Goal: Information Seeking & Learning: Understand process/instructions

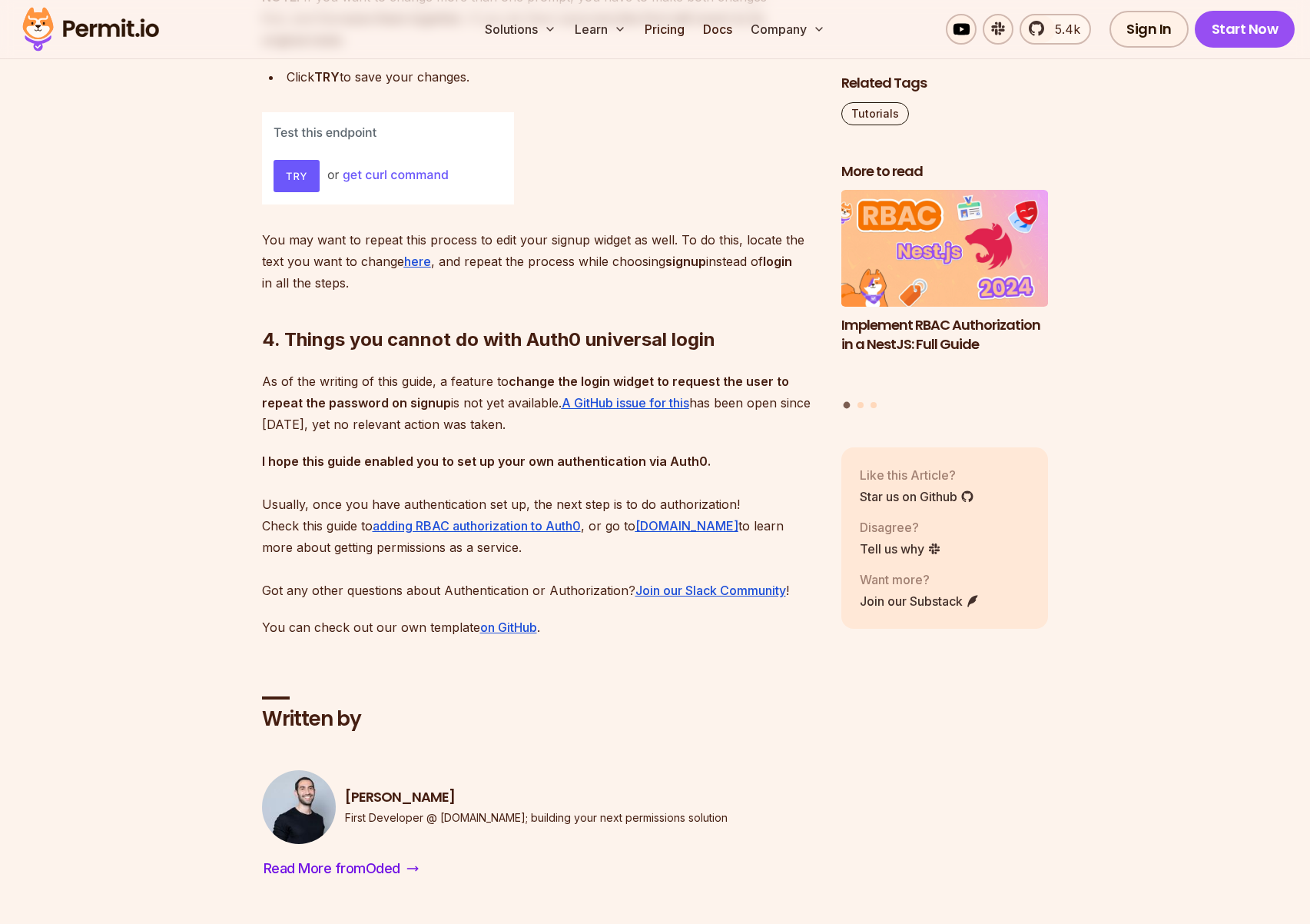
scroll to position [7917, 0]
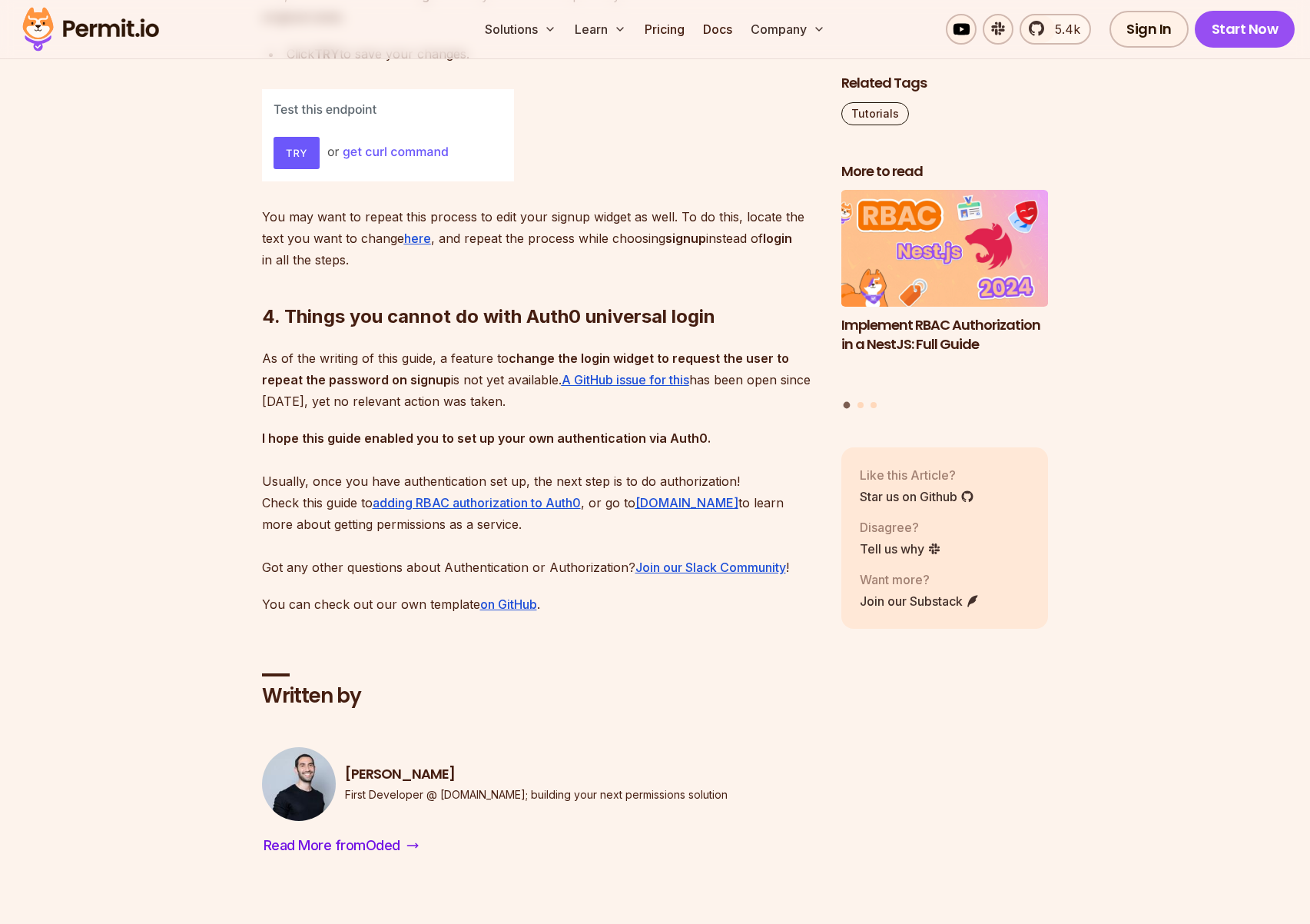
drag, startPoint x: 541, startPoint y: 453, endPoint x: 579, endPoint y: 467, distance: 40.5
click at [579, 412] on p "As of the writing of this guide, a feature to change the login widget to reques…" at bounding box center [539, 380] width 555 height 65
drag, startPoint x: 571, startPoint y: 465, endPoint x: 549, endPoint y: 464, distance: 22.0
click at [549, 412] on p "As of the writing of this guide, a feature to change the login widget to reques…" at bounding box center [539, 380] width 555 height 65
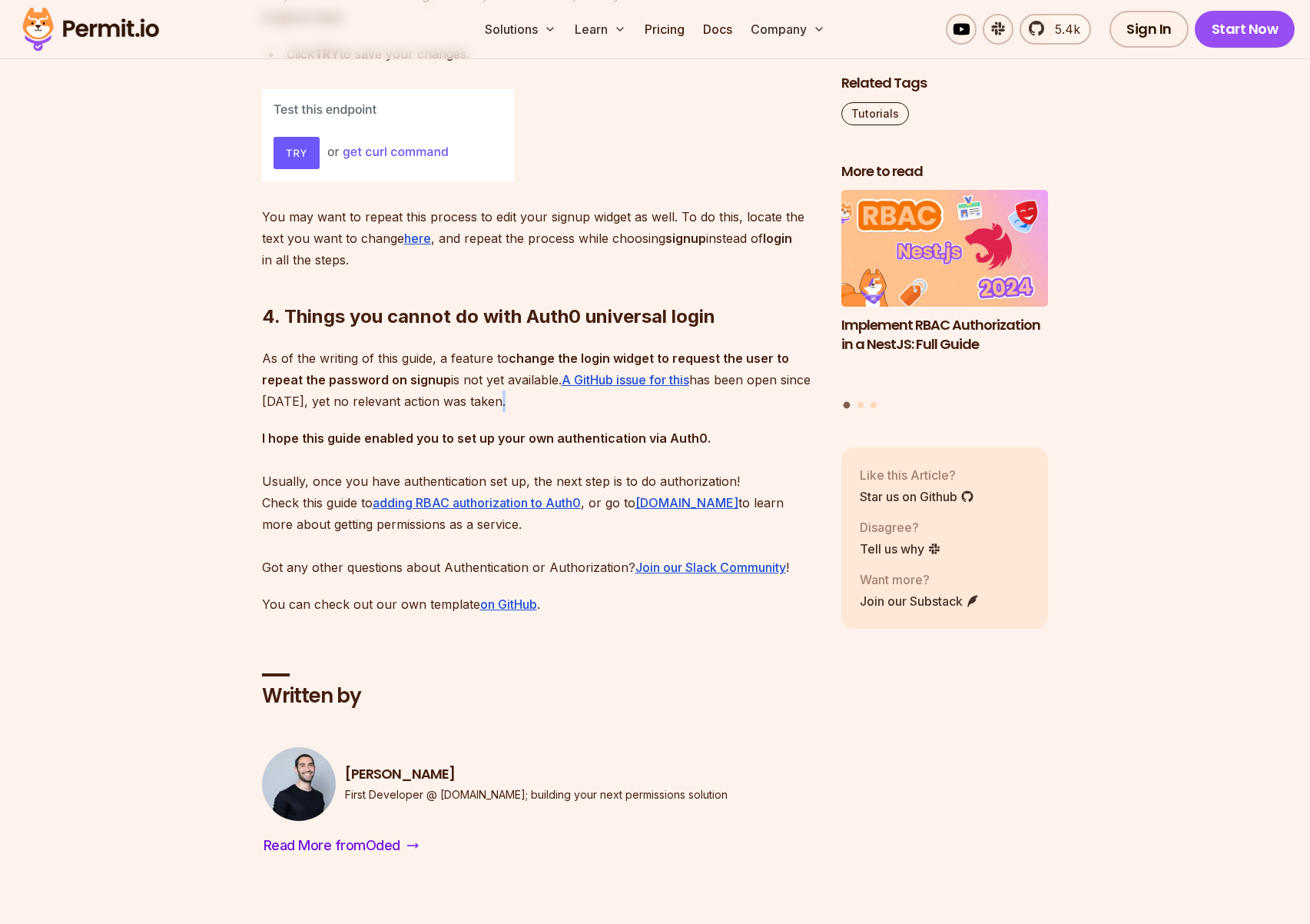
drag, startPoint x: 549, startPoint y: 464, endPoint x: 578, endPoint y: 481, distance: 33.6
click at [580, 412] on p "As of the writing of this guide, a feature to change the login widget to reques…" at bounding box center [539, 380] width 555 height 65
click at [452, 517] on p "I hope this guide enabled you to set up your own authentication via Auth0. Usua…" at bounding box center [539, 502] width 555 height 150
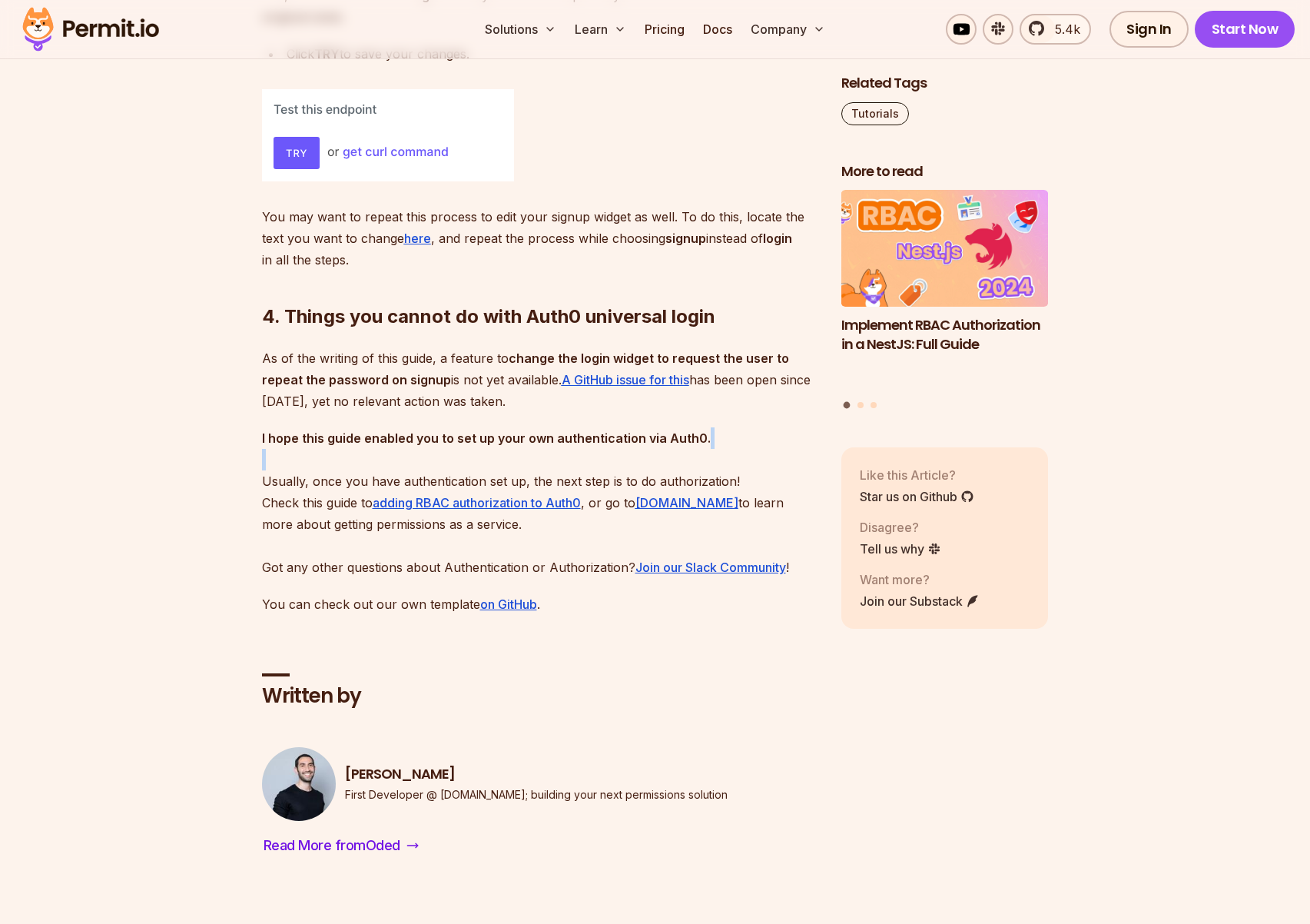
click at [452, 517] on p "I hope this guide enabled you to set up your own authentication via Auth0. Usua…" at bounding box center [539, 502] width 555 height 150
click at [468, 445] on strong "I hope this guide enabled you to set up your own authentication via Auth0." at bounding box center [486, 438] width 449 height 16
